Goal: Task Accomplishment & Management: Use online tool/utility

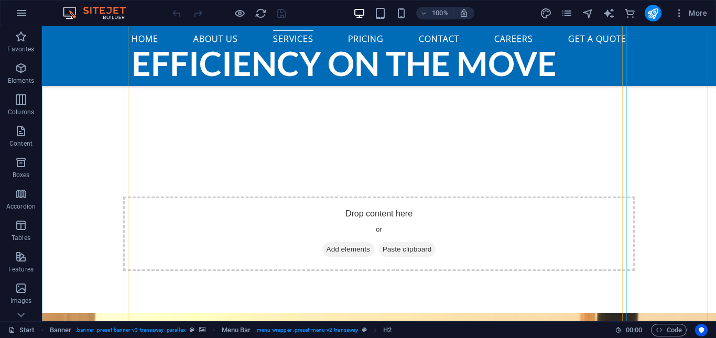
scroll to position [2095, 0]
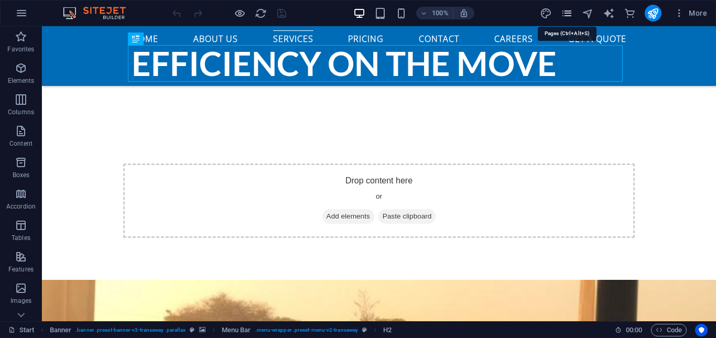
click at [564, 16] on icon "pages" at bounding box center [567, 13] width 12 height 12
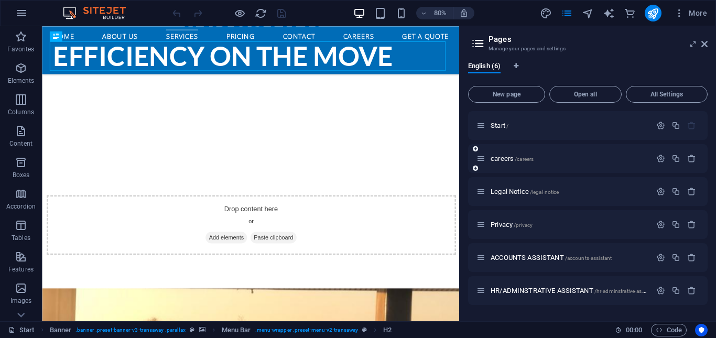
click at [507, 153] on div "careers /careers" at bounding box center [564, 159] width 175 height 12
click at [507, 157] on span "careers /careers" at bounding box center [512, 159] width 43 height 8
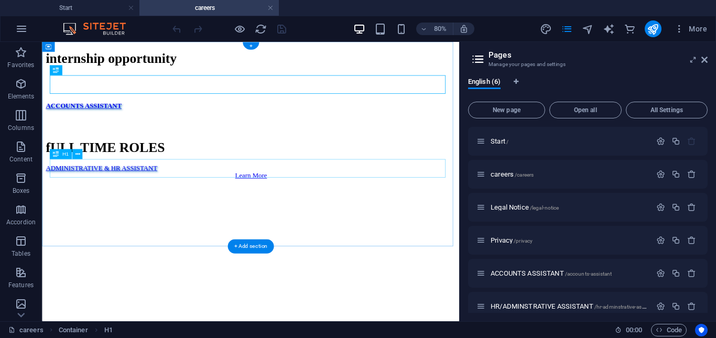
scroll to position [0, 0]
click at [658, 173] on icon "button" at bounding box center [661, 174] width 9 height 9
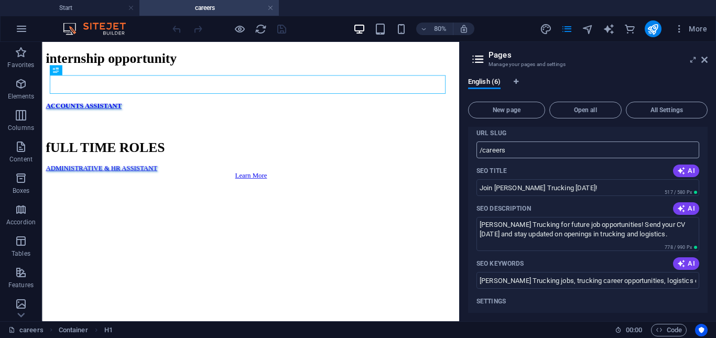
scroll to position [101, 0]
click at [87, 48] on icon at bounding box center [85, 46] width 5 height 9
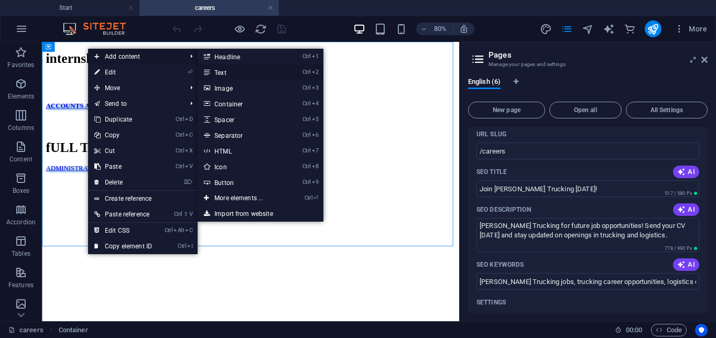
click at [225, 70] on link "Ctrl 2 Text" at bounding box center [241, 73] width 87 height 16
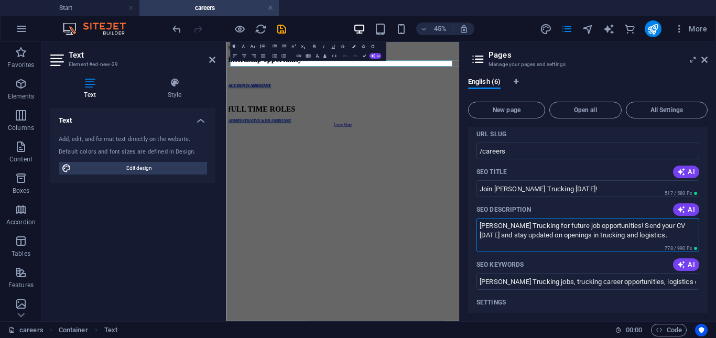
drag, startPoint x: 479, startPoint y: 226, endPoint x: 653, endPoint y: 235, distance: 174.9
click at [653, 235] on textarea "Join Elias Trucking for future job opportunities! Send your CV today and stay u…" at bounding box center [588, 235] width 223 height 34
click at [313, 60] on p "New text element" at bounding box center [485, 54] width 509 height 9
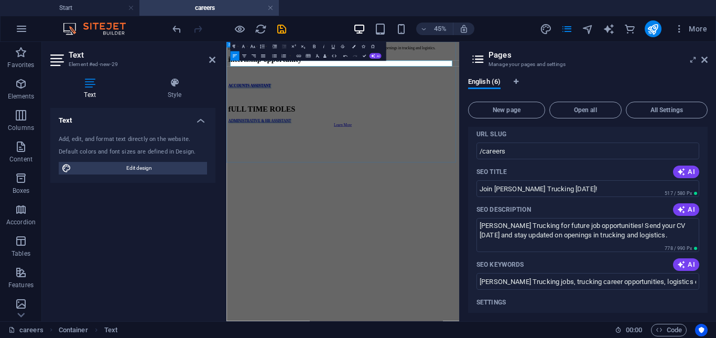
scroll to position [613, 1]
click at [481, 240] on div at bounding box center [485, 236] width 509 height 8
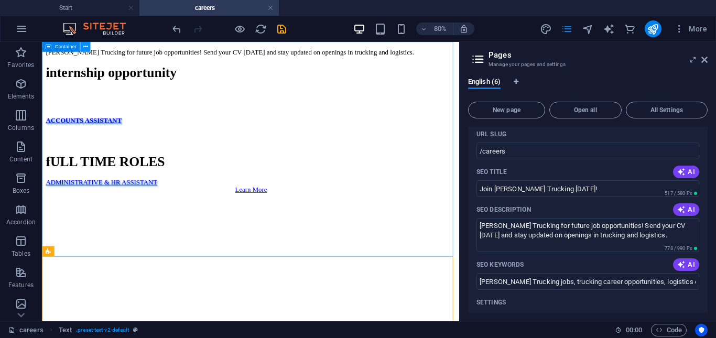
click at [84, 47] on icon at bounding box center [85, 46] width 5 height 9
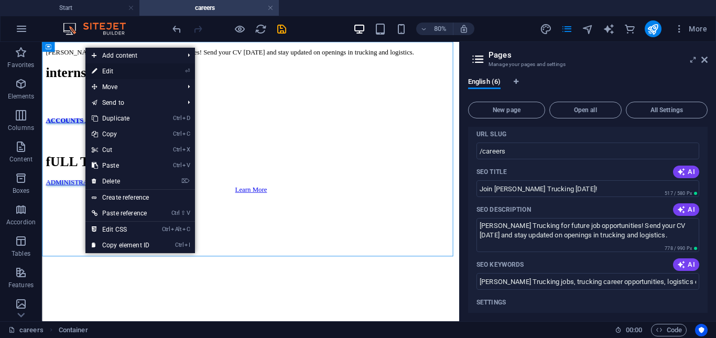
click at [107, 73] on link "⏎ Edit" at bounding box center [120, 71] width 70 height 16
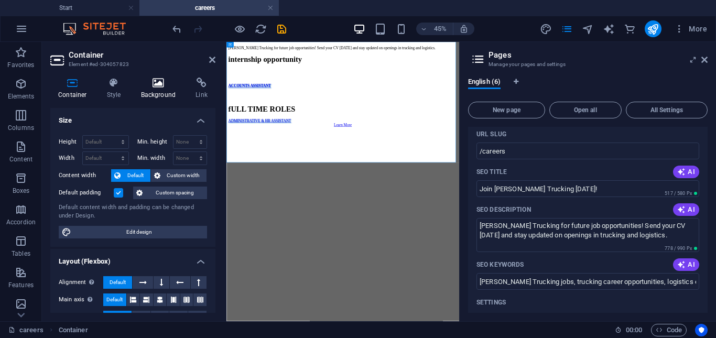
click at [155, 82] on icon at bounding box center [158, 83] width 51 height 10
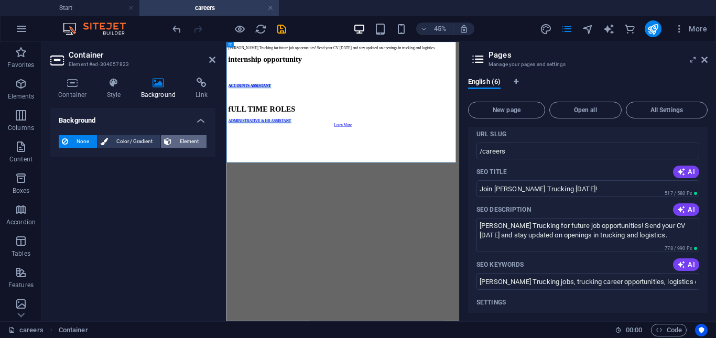
click at [173, 137] on button "Element" at bounding box center [184, 141] width 46 height 13
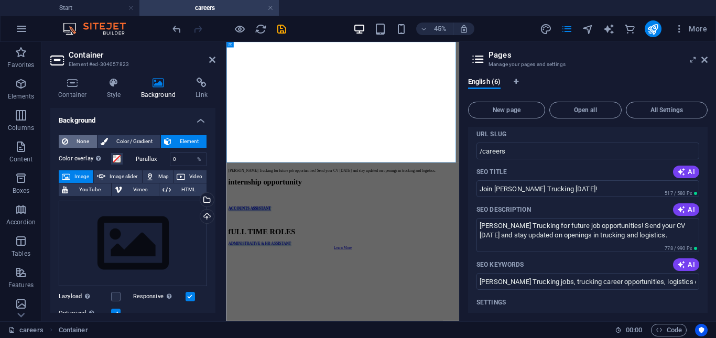
click at [88, 141] on span "None" at bounding box center [82, 141] width 23 height 13
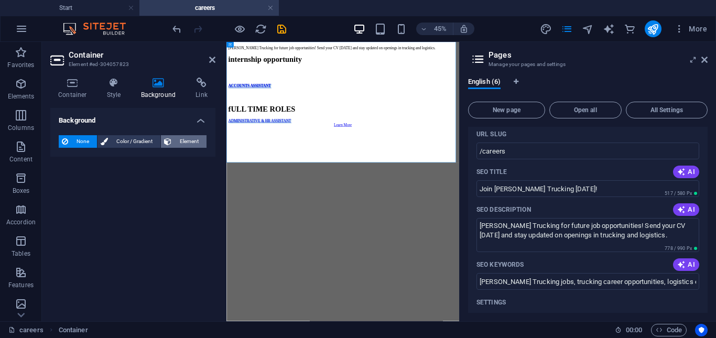
click at [179, 141] on span "Element" at bounding box center [189, 141] width 29 height 13
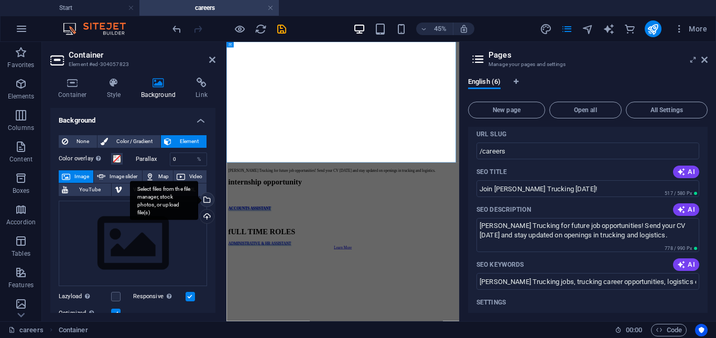
click at [205, 199] on div "Select files from the file manager, stock photos, or upload file(s)" at bounding box center [206, 201] width 16 height 16
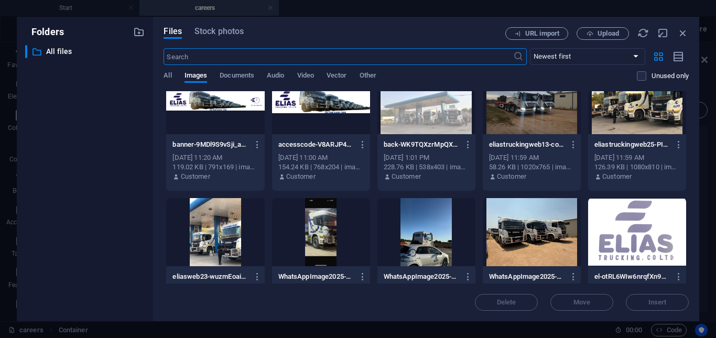
scroll to position [0, 0]
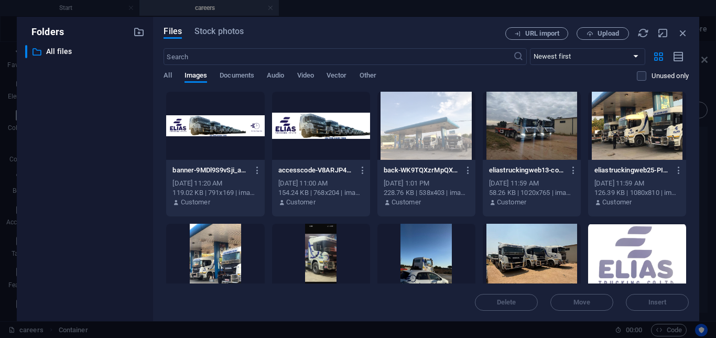
click at [620, 137] on div at bounding box center [637, 126] width 98 height 68
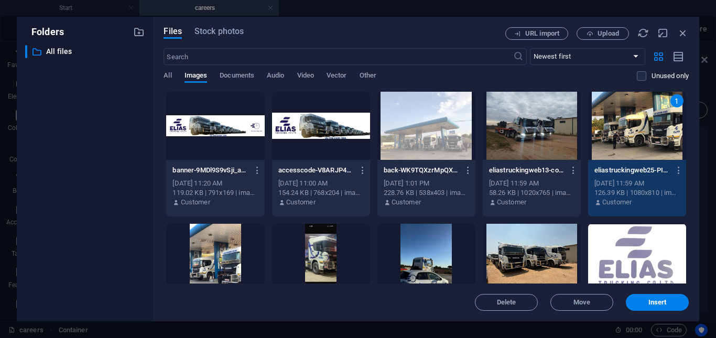
click at [620, 137] on div "1" at bounding box center [637, 126] width 98 height 68
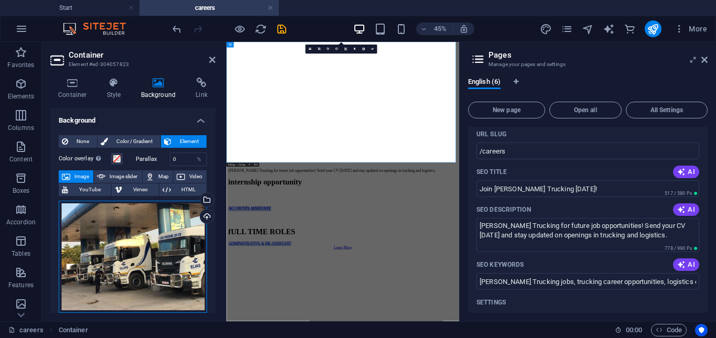
click at [114, 275] on div "Drag files here, click to choose files or select files from Files or our free s…" at bounding box center [133, 257] width 148 height 113
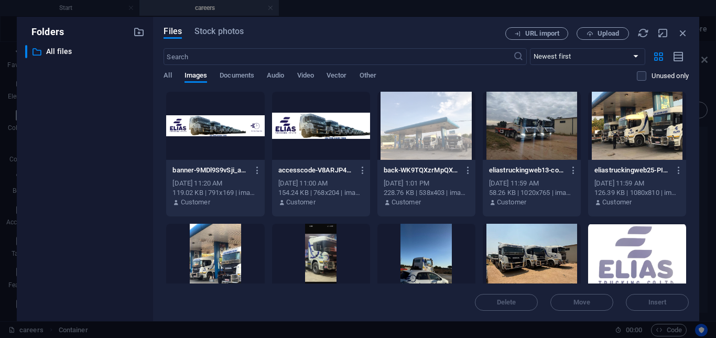
click at [426, 127] on div at bounding box center [427, 126] width 98 height 68
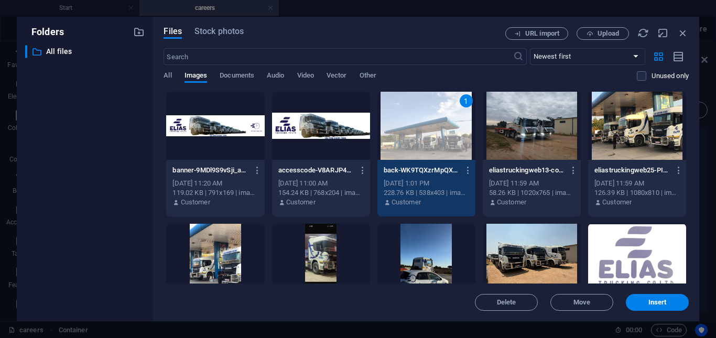
click at [426, 127] on div "1" at bounding box center [427, 126] width 98 height 68
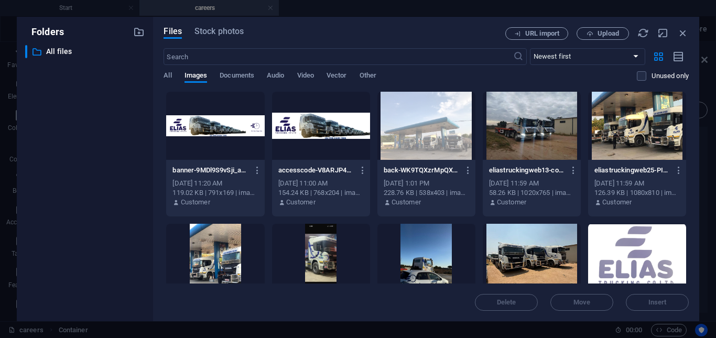
click at [426, 127] on div at bounding box center [427, 126] width 98 height 68
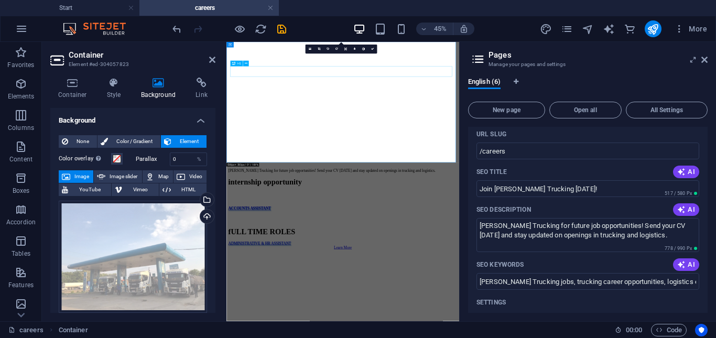
click at [413, 46] on figure at bounding box center [485, 46] width 509 height 0
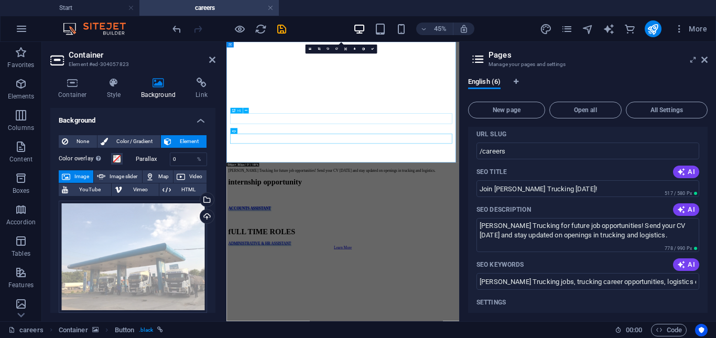
click at [215, 61] on icon at bounding box center [212, 60] width 6 height 8
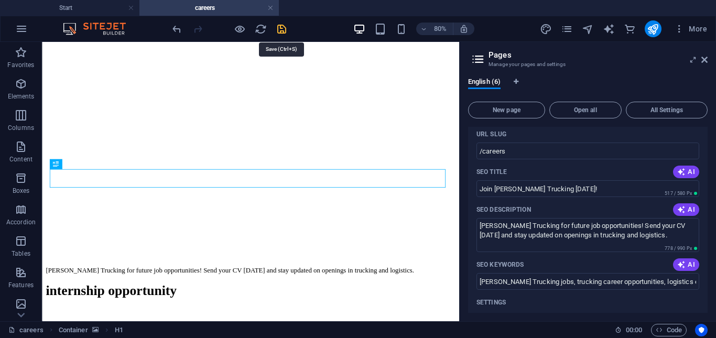
click at [283, 26] on icon "save" at bounding box center [282, 29] width 12 height 12
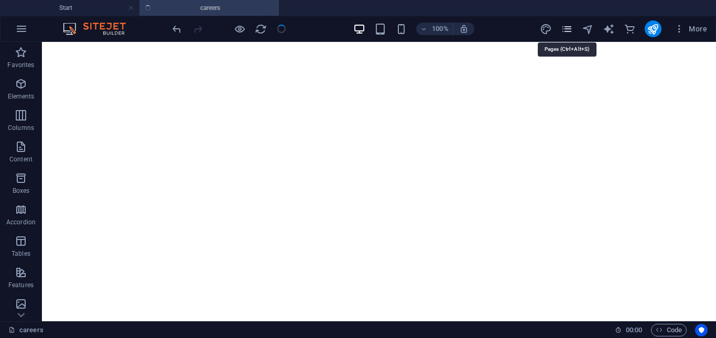
click at [565, 23] on icon "pages" at bounding box center [567, 29] width 12 height 12
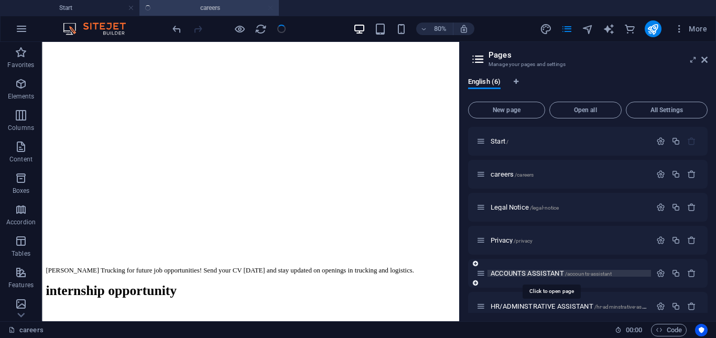
click at [515, 274] on span "ACCOUNTS ASSISTANT /accounts-assistant" at bounding box center [551, 274] width 121 height 8
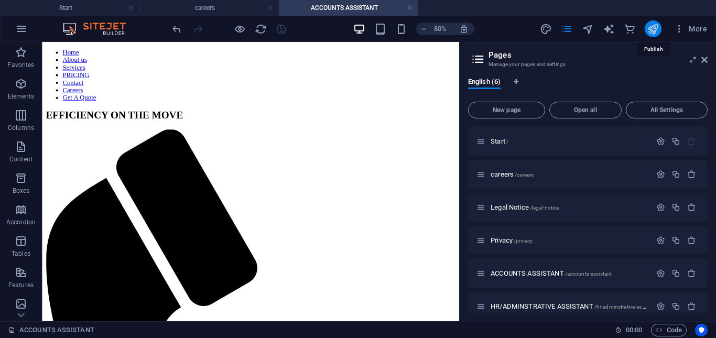
click at [654, 23] on icon "publish" at bounding box center [653, 29] width 12 height 12
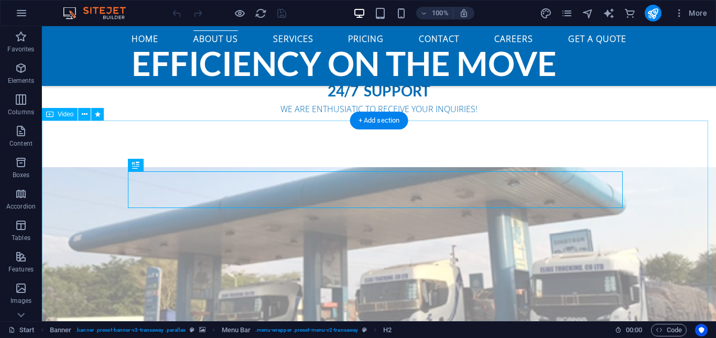
scroll to position [982, 0]
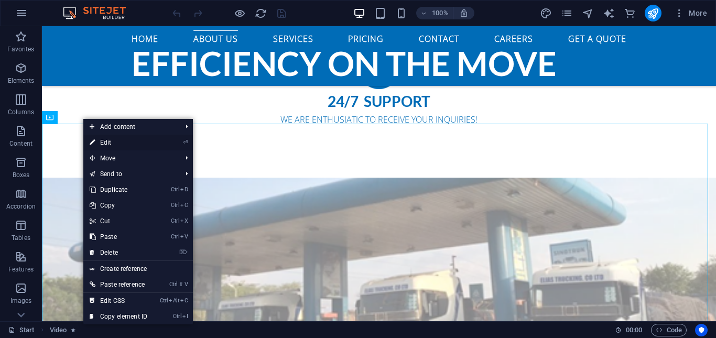
click at [112, 142] on link "⏎ Edit" at bounding box center [118, 143] width 70 height 16
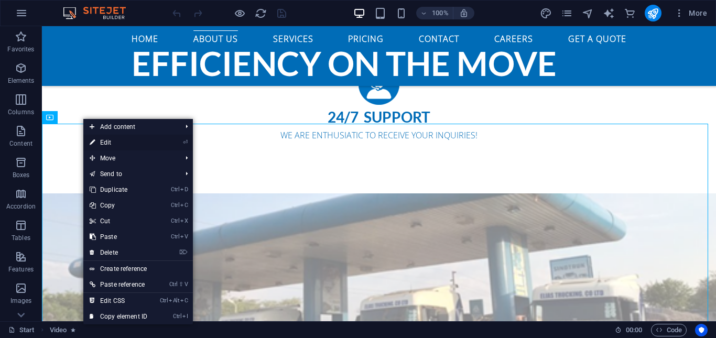
select select "%"
select select "px"
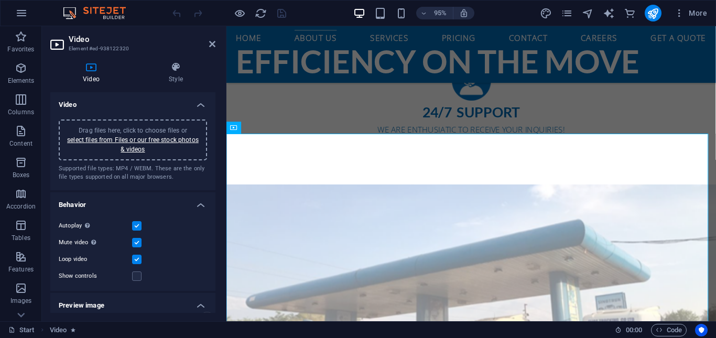
click at [176, 61] on div "Video Style Video Drag files here, click to choose files or select files from F…" at bounding box center [133, 187] width 182 height 268
click at [177, 74] on h4 "Style" at bounding box center [175, 73] width 79 height 22
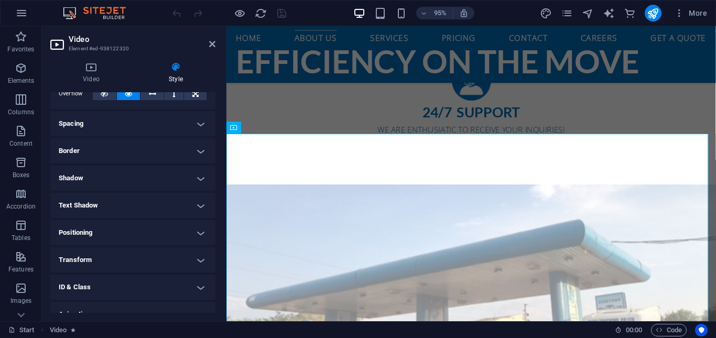
scroll to position [0, 0]
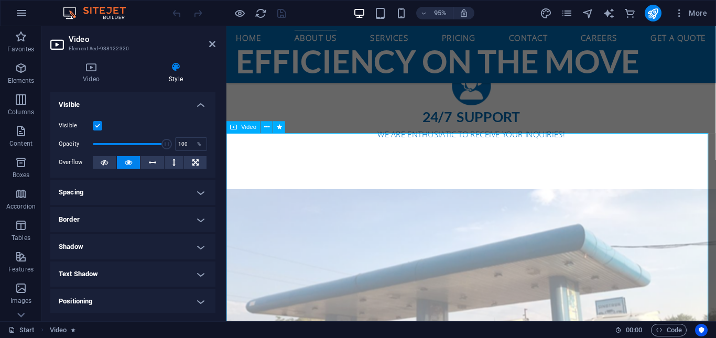
scroll to position [971, 0]
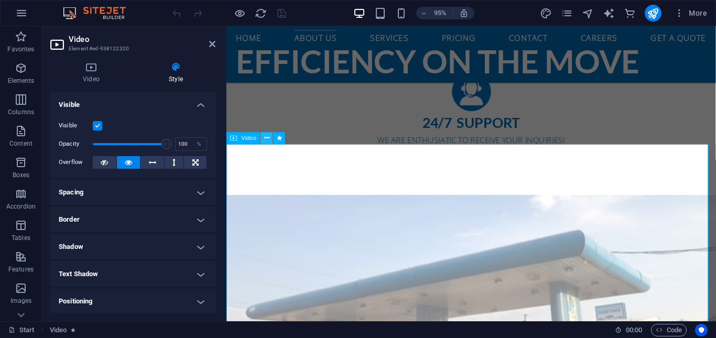
click at [266, 138] on icon at bounding box center [266, 138] width 5 height 10
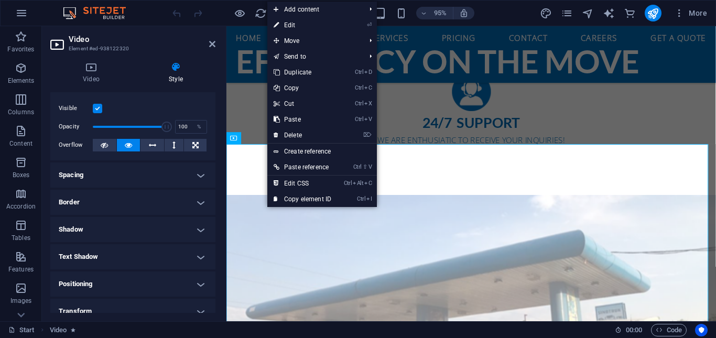
scroll to position [0, 0]
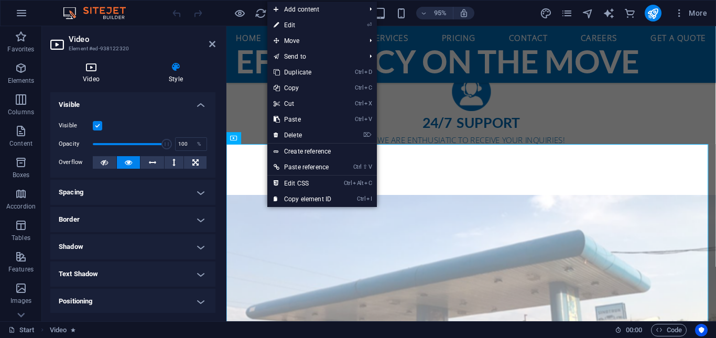
click at [91, 70] on icon at bounding box center [91, 67] width 82 height 10
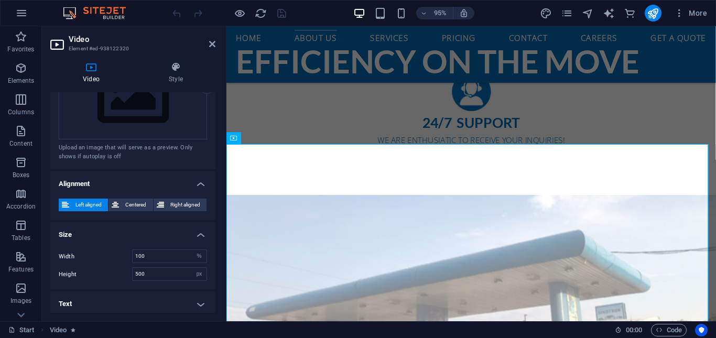
scroll to position [269, 0]
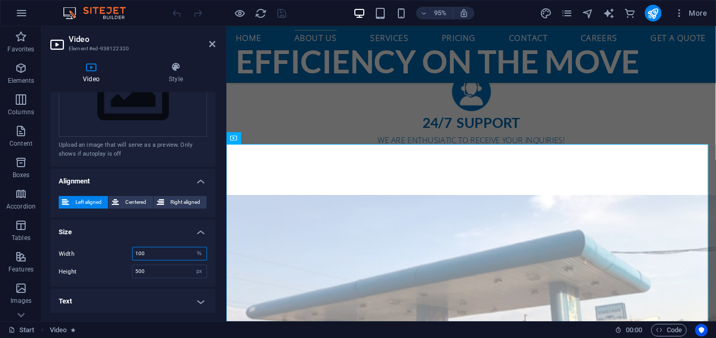
click at [155, 254] on input "100" at bounding box center [170, 254] width 74 height 13
type input "1"
type input "200"
click at [158, 230] on h4 "Size" at bounding box center [132, 229] width 165 height 19
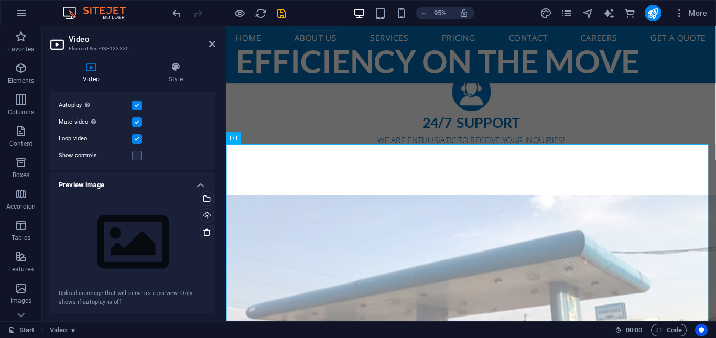
scroll to position [227, 0]
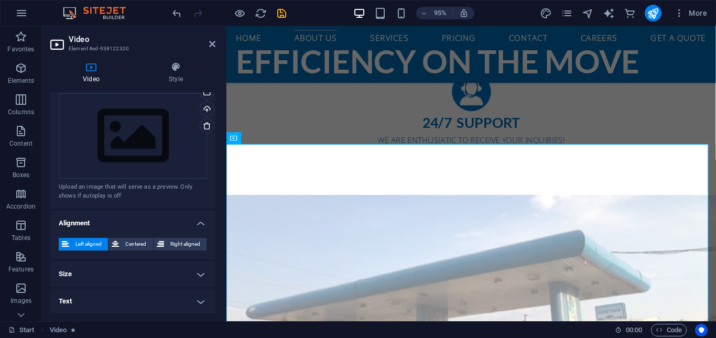
click at [197, 271] on h4 "Size" at bounding box center [132, 274] width 165 height 25
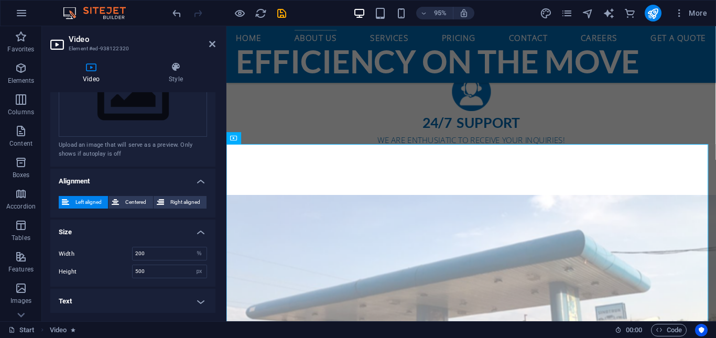
click at [192, 299] on h4 "Text" at bounding box center [132, 301] width 165 height 25
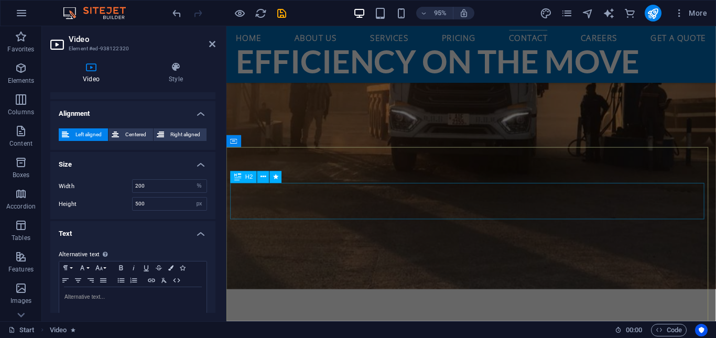
scroll to position [2919, 0]
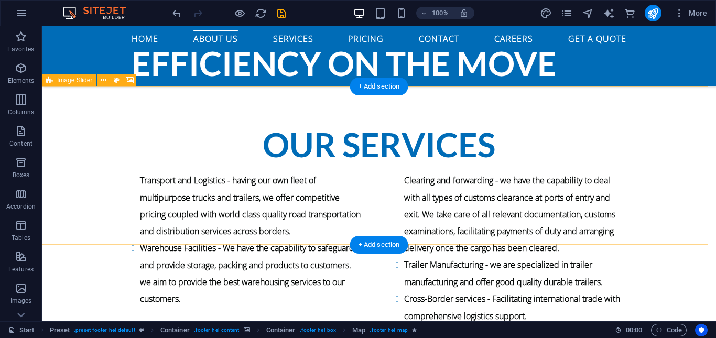
scroll to position [1356, 0]
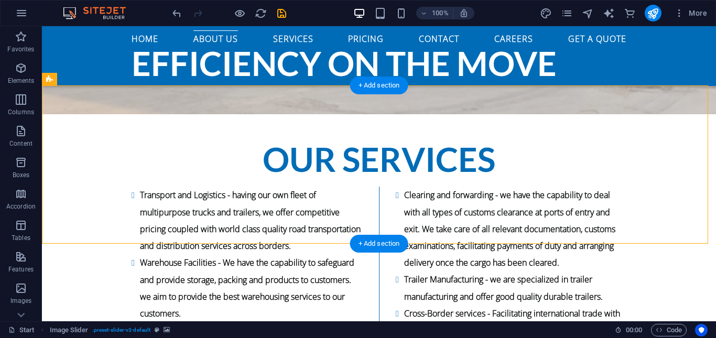
select select "region"
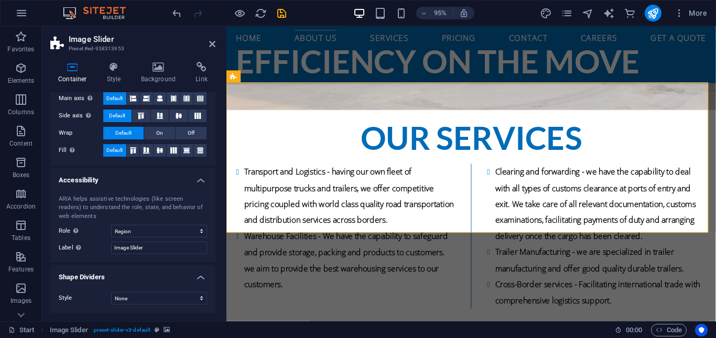
scroll to position [0, 0]
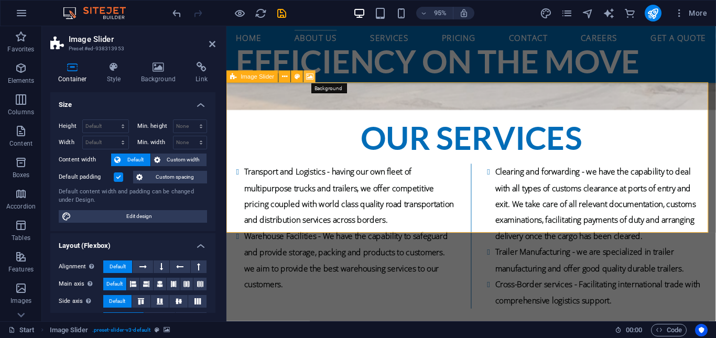
click at [307, 78] on icon at bounding box center [309, 76] width 7 height 10
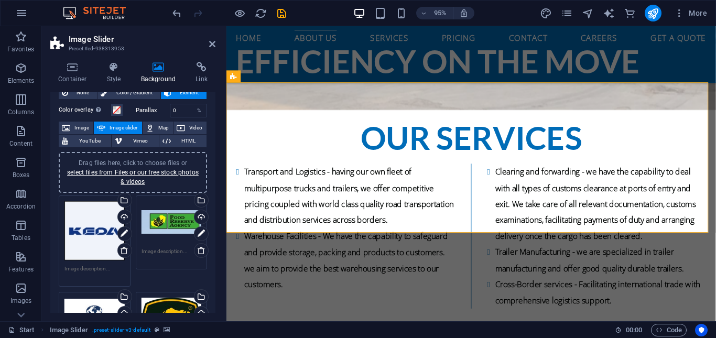
scroll to position [36, 0]
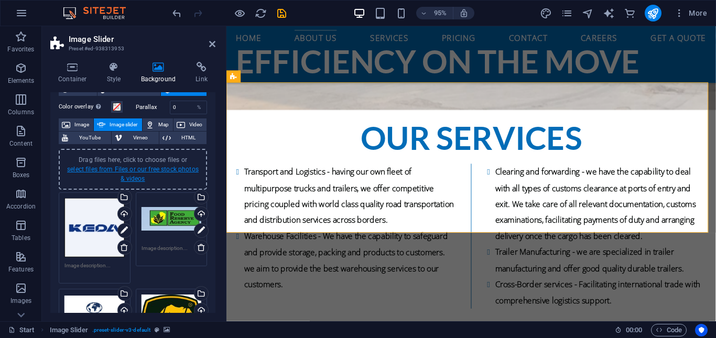
click at [113, 171] on link "select files from Files or our free stock photos & videos" at bounding box center [133, 174] width 132 height 17
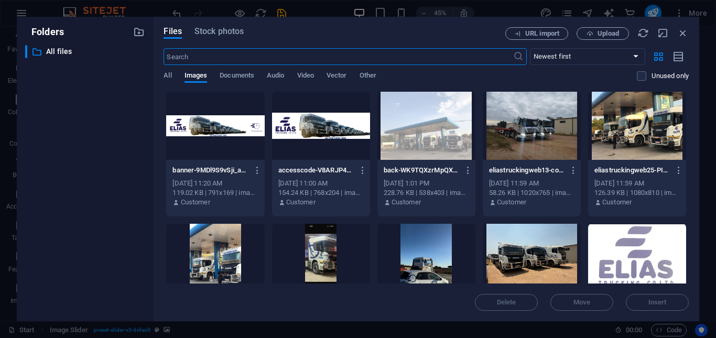
scroll to position [1717, 0]
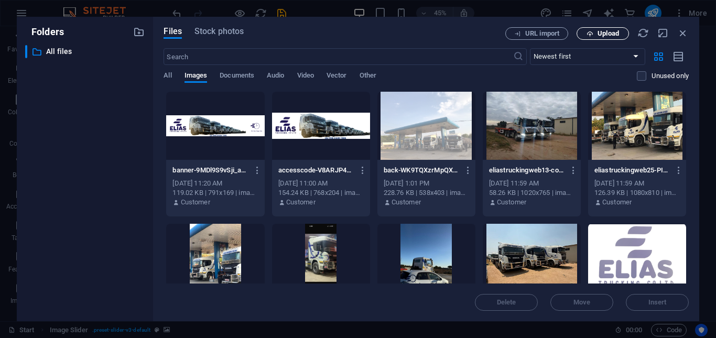
click at [614, 28] on button "Upload" at bounding box center [603, 33] width 52 height 13
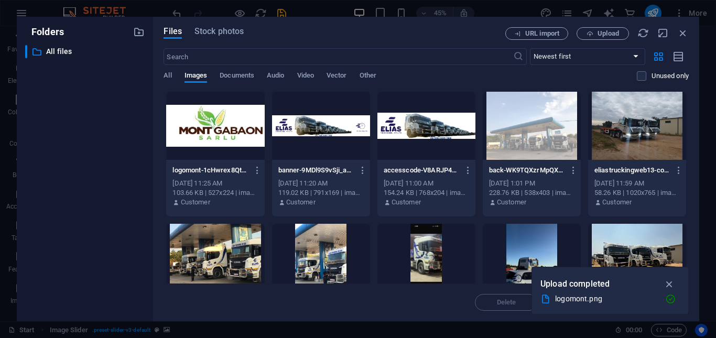
click at [221, 113] on div at bounding box center [215, 126] width 98 height 68
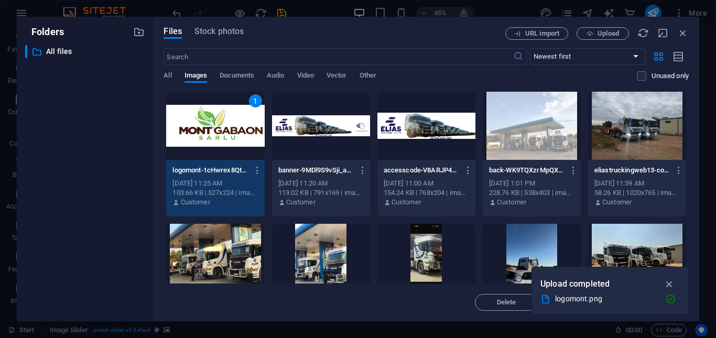
click at [221, 113] on div "1" at bounding box center [215, 126] width 98 height 68
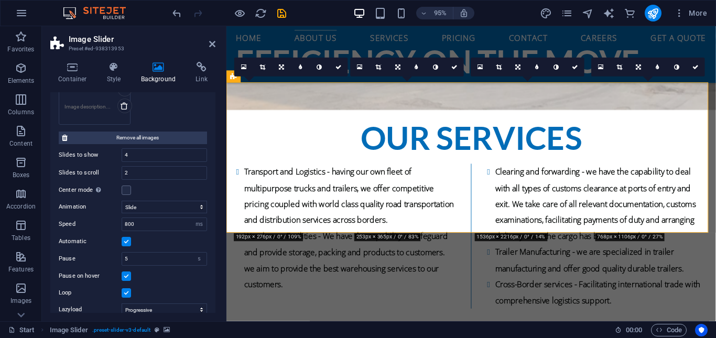
scroll to position [563, 0]
click at [138, 222] on input "800" at bounding box center [164, 224] width 84 height 13
type input "8"
type input "900"
click at [159, 238] on div "Automatic" at bounding box center [133, 241] width 148 height 13
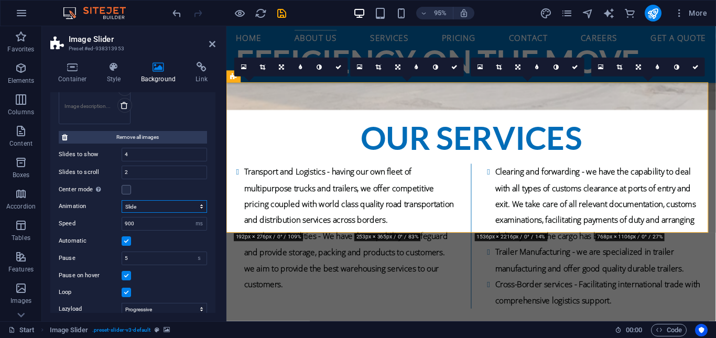
click at [203, 206] on select "Slide Fade" at bounding box center [164, 206] width 85 height 13
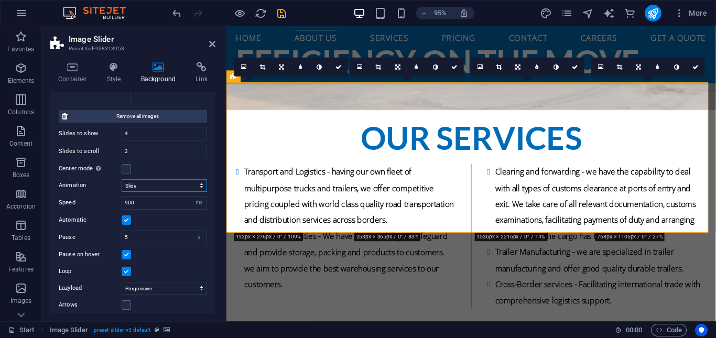
scroll to position [604, 0]
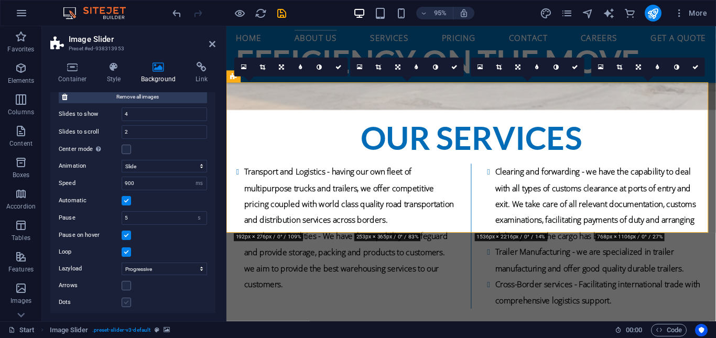
click at [124, 298] on label at bounding box center [126, 302] width 9 height 9
click at [0, 0] on input "Dots" at bounding box center [0, 0] width 0 height 0
click at [127, 298] on label at bounding box center [126, 302] width 9 height 9
click at [0, 0] on input "Dots" at bounding box center [0, 0] width 0 height 0
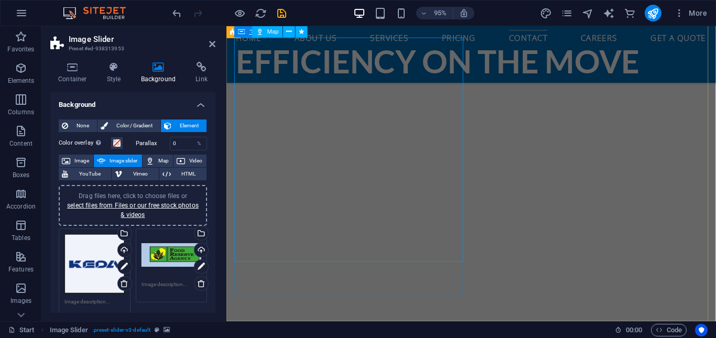
scroll to position [2919, 0]
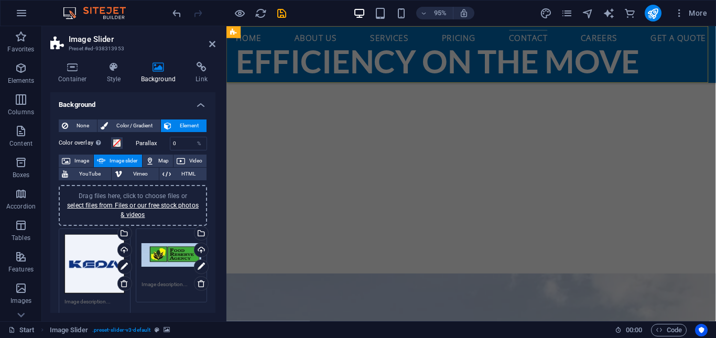
click at [315, 7] on div "95% More" at bounding box center [440, 13] width 541 height 17
click at [283, 12] on icon "save" at bounding box center [282, 13] width 12 height 12
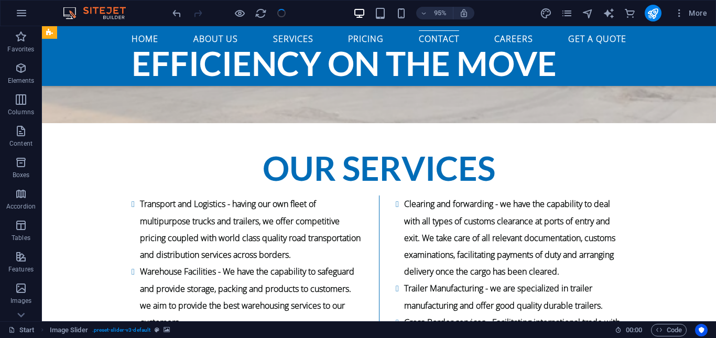
checkbox input "false"
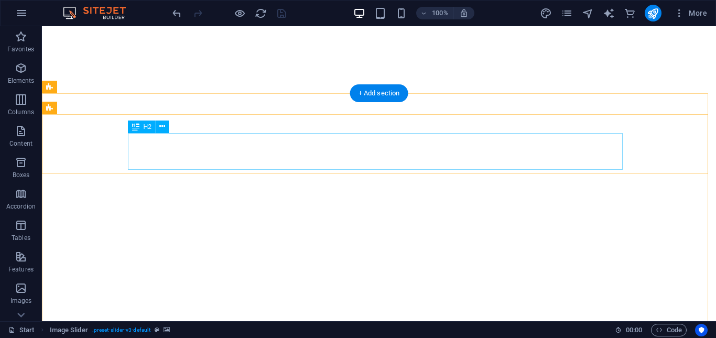
scroll to position [0, 0]
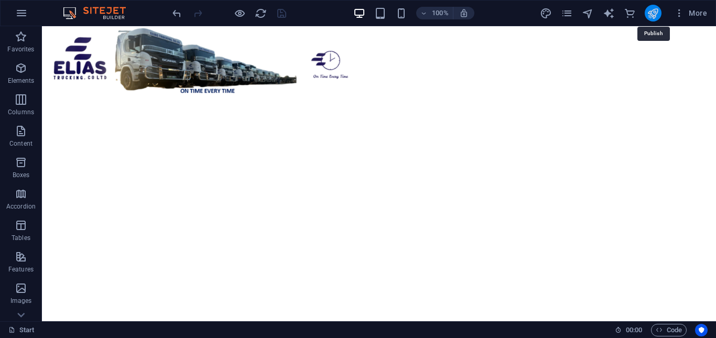
click at [649, 15] on icon "publish" at bounding box center [653, 13] width 12 height 12
